Goal: Transaction & Acquisition: Purchase product/service

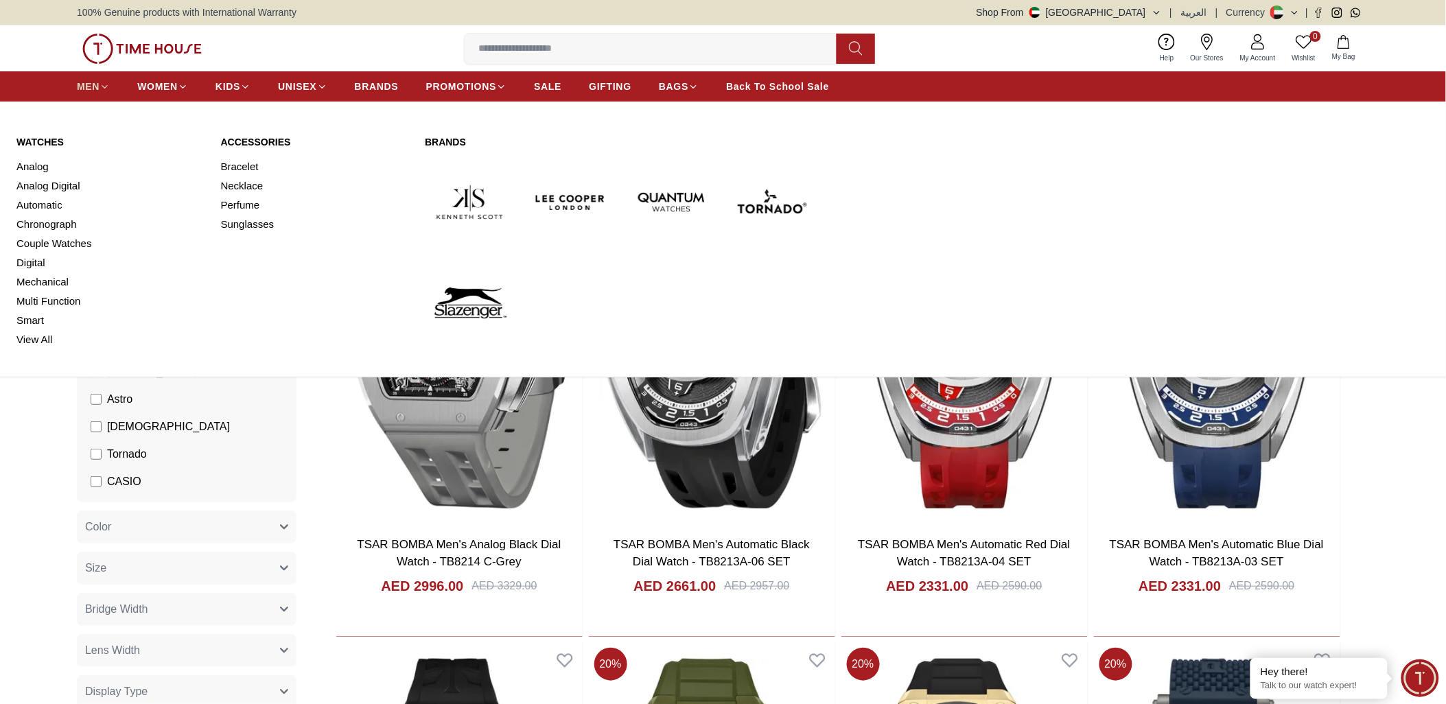
click at [100, 87] on icon at bounding box center [105, 87] width 10 height 10
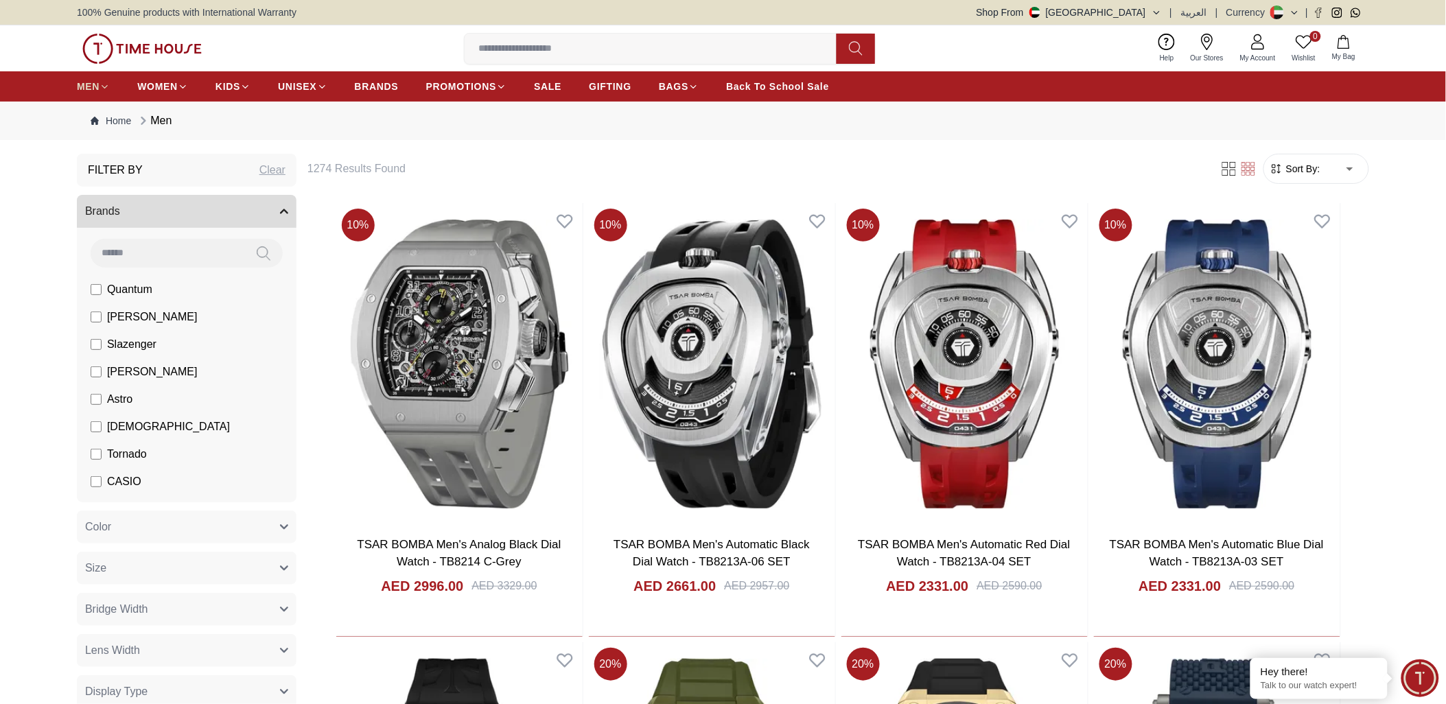
click at [100, 87] on icon at bounding box center [105, 87] width 10 height 10
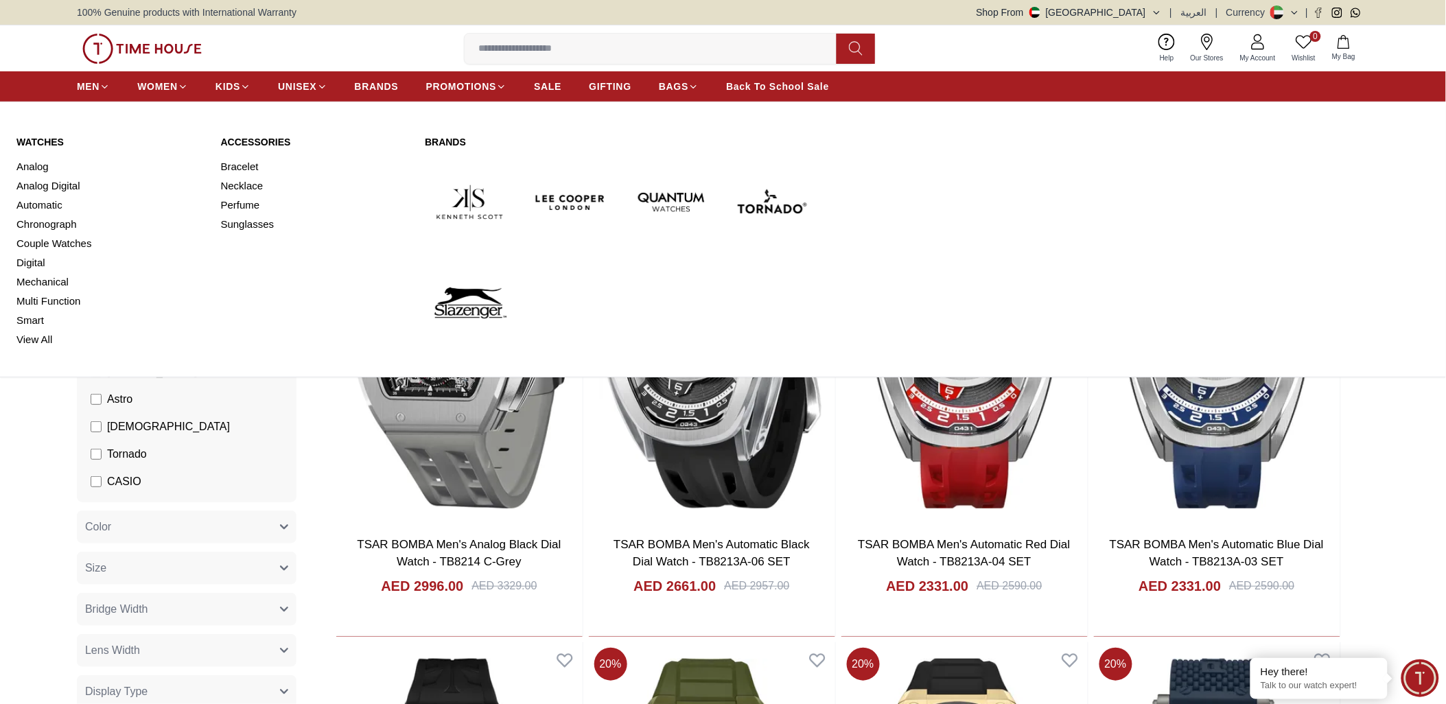
click at [482, 297] on img at bounding box center [470, 303] width 90 height 90
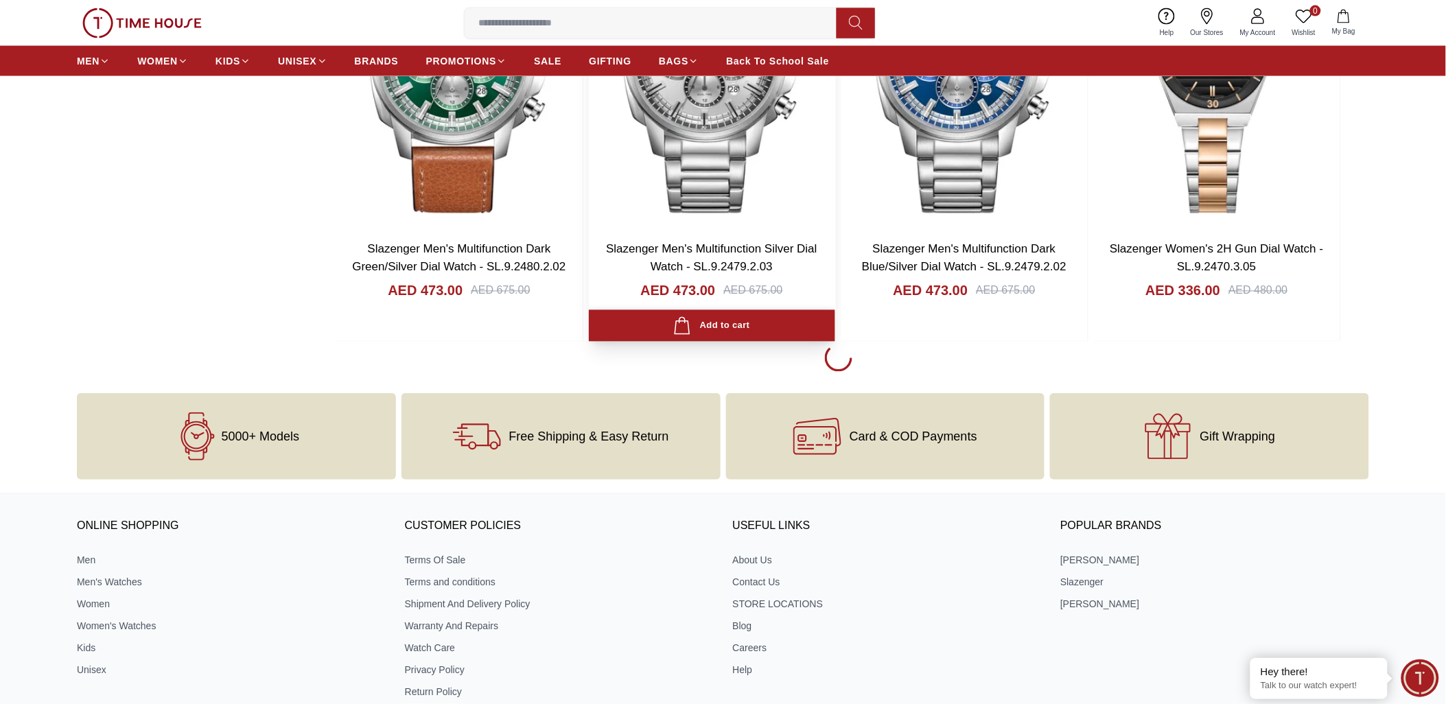
scroll to position [2668, 0]
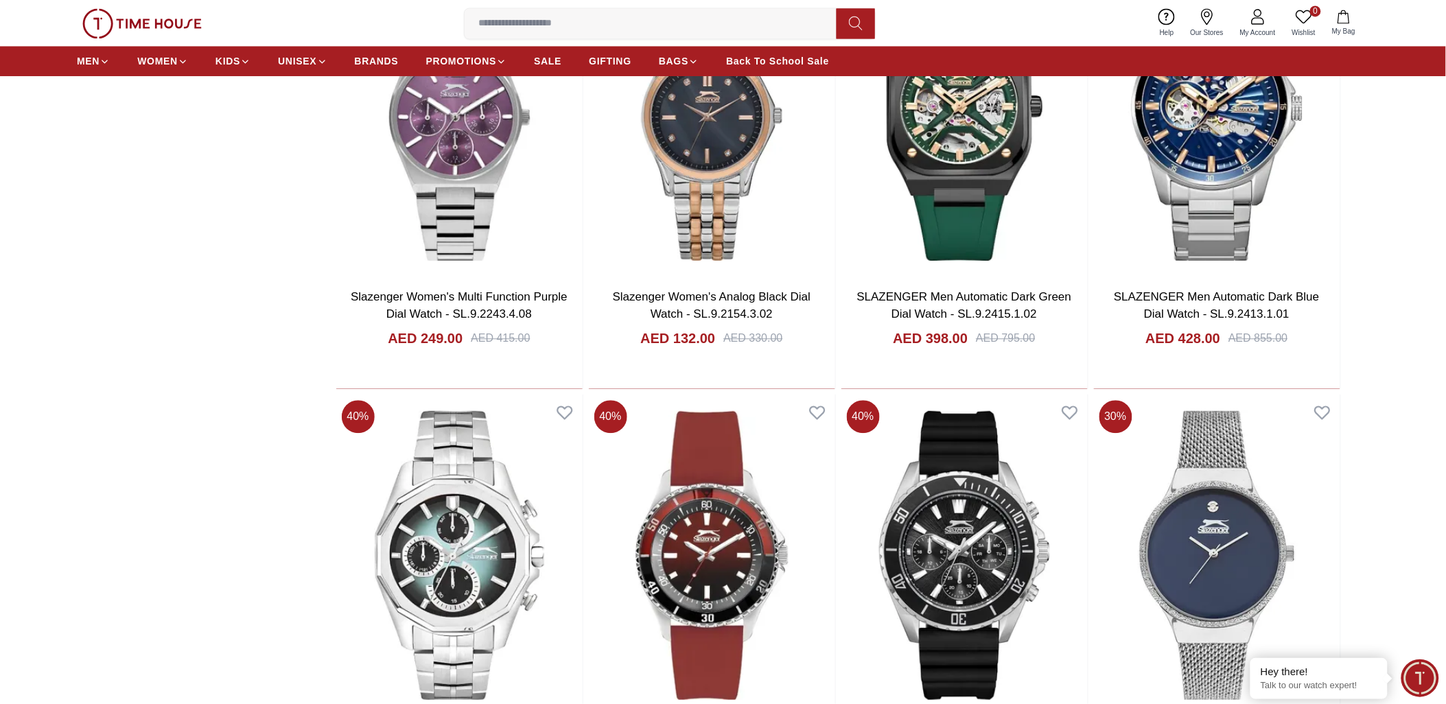
scroll to position [6939, 0]
